Goal: Obtain resource: Download file/media

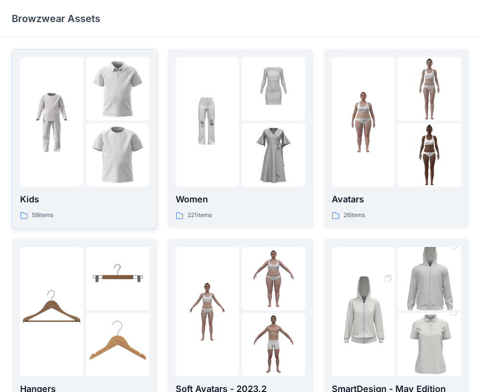
click at [65, 118] on img at bounding box center [51, 122] width 63 height 63
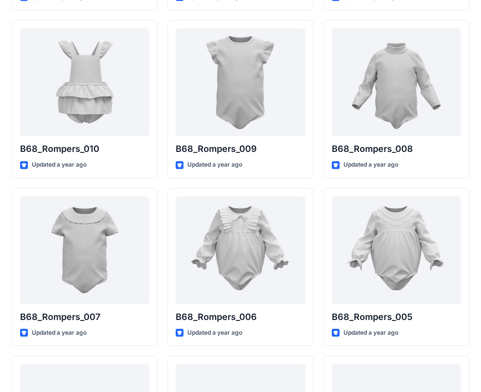
scroll to position [1379, 0]
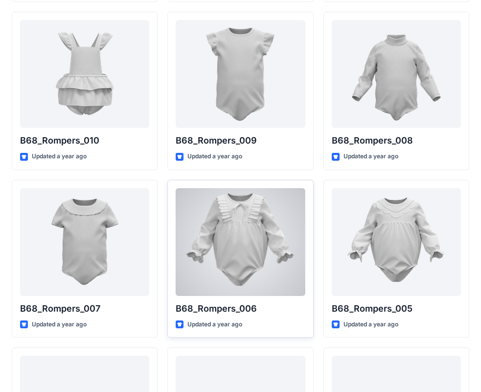
click at [276, 227] on div at bounding box center [240, 242] width 129 height 108
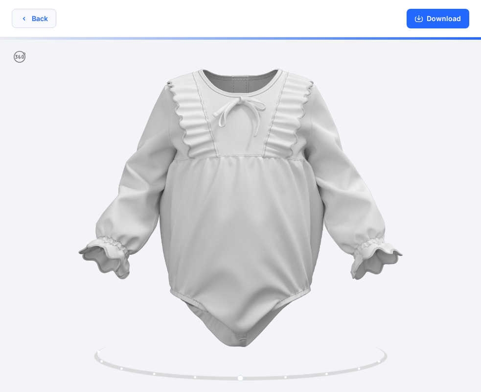
click at [46, 20] on button "Back" at bounding box center [34, 18] width 45 height 19
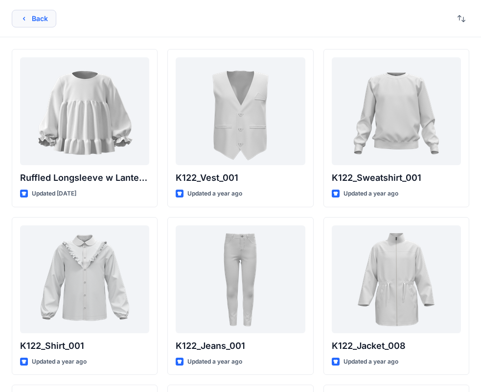
click at [47, 19] on button "Back" at bounding box center [34, 19] width 45 height 18
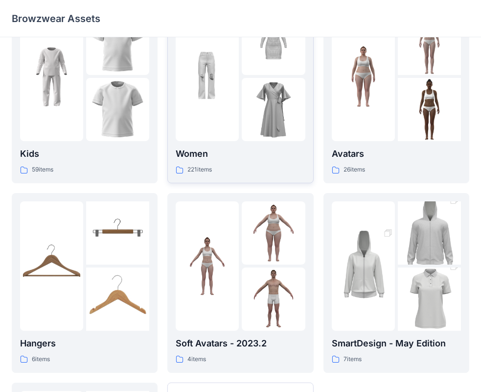
scroll to position [98, 0]
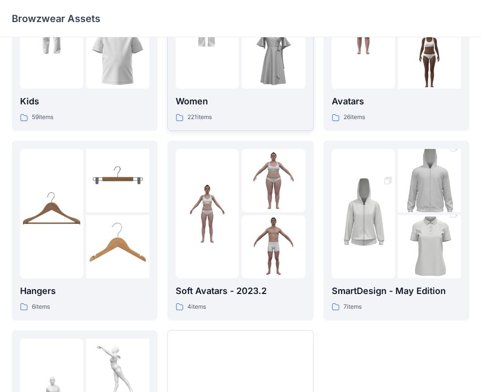
click at [250, 73] on img at bounding box center [273, 56] width 63 height 63
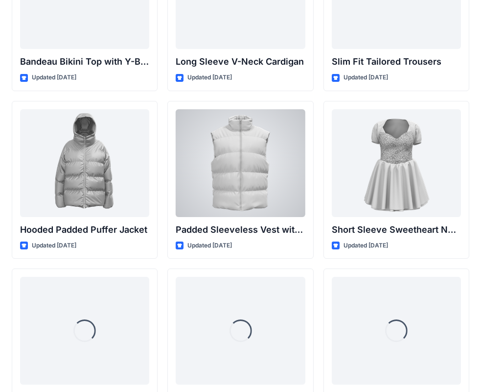
scroll to position [1126, 0]
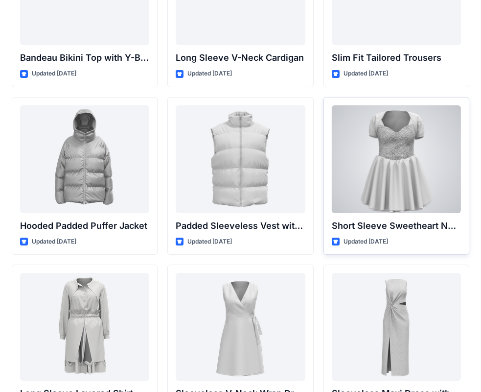
click at [396, 154] on div at bounding box center [396, 159] width 129 height 108
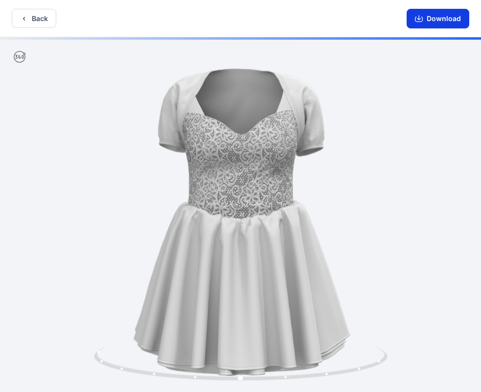
click at [429, 18] on button "Download" at bounding box center [438, 19] width 63 height 20
click at [36, 21] on button "Back" at bounding box center [34, 18] width 45 height 19
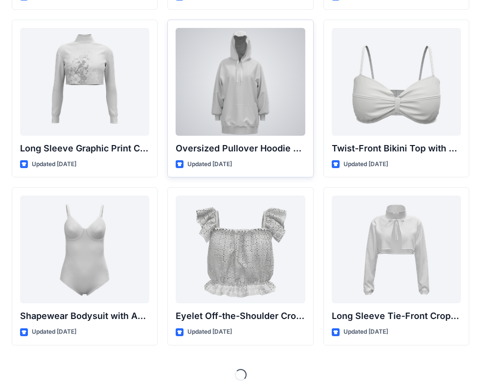
scroll to position [3049, 0]
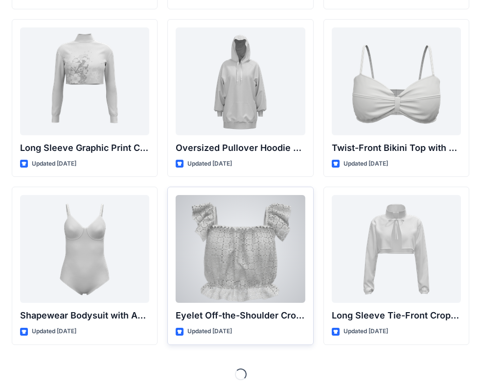
click at [255, 234] on div at bounding box center [240, 249] width 129 height 108
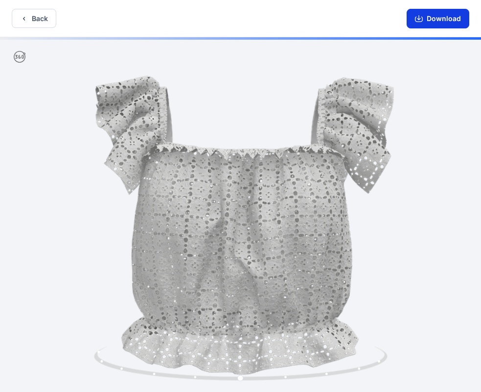
click at [427, 22] on button "Download" at bounding box center [438, 19] width 63 height 20
click at [44, 18] on button "Back" at bounding box center [34, 18] width 45 height 19
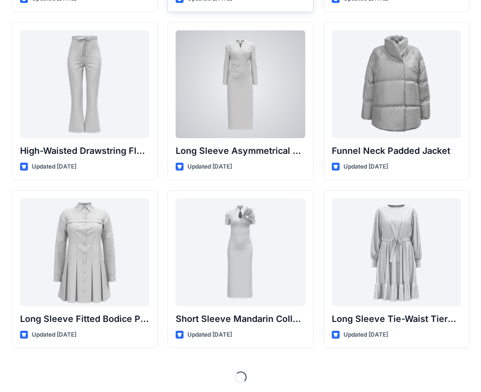
scroll to position [3720, 0]
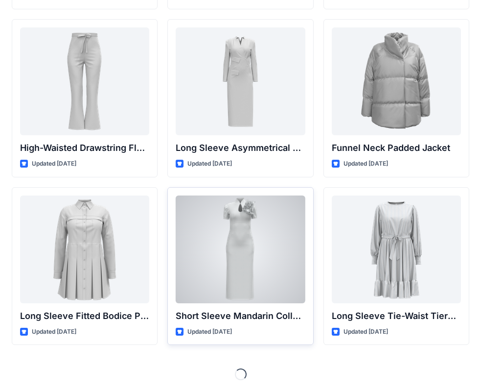
click at [260, 228] on div at bounding box center [240, 249] width 129 height 108
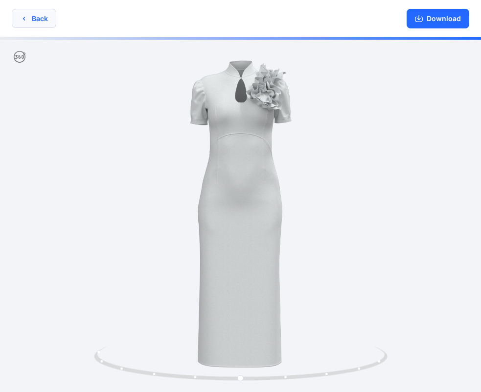
click at [33, 17] on button "Back" at bounding box center [34, 18] width 45 height 19
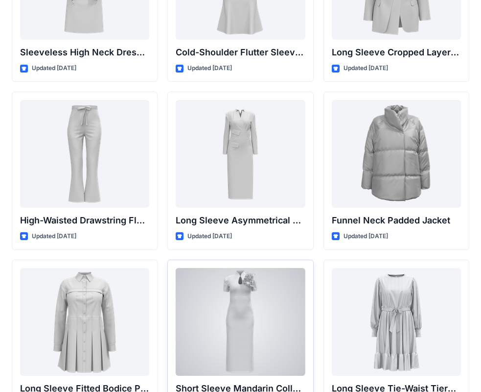
scroll to position [3720, 0]
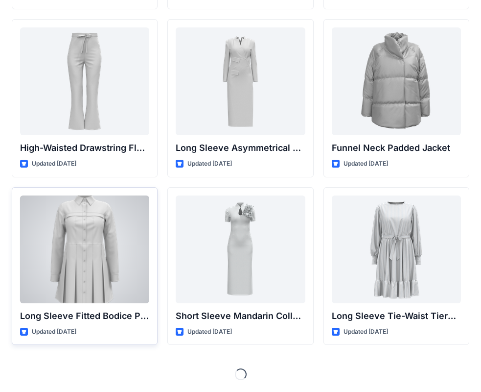
click at [108, 244] on div at bounding box center [84, 249] width 129 height 108
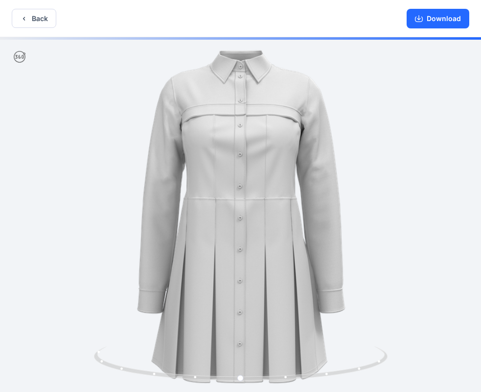
drag, startPoint x: 44, startPoint y: 17, endPoint x: 71, endPoint y: 96, distance: 83.5
click at [71, 96] on div "Back Download Version History" at bounding box center [240, 197] width 481 height 394
click at [41, 21] on button "Back" at bounding box center [34, 18] width 45 height 19
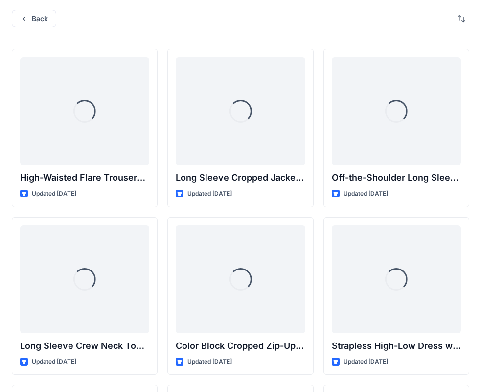
scroll to position [3720, 0]
